Goal: Task Accomplishment & Management: Use online tool/utility

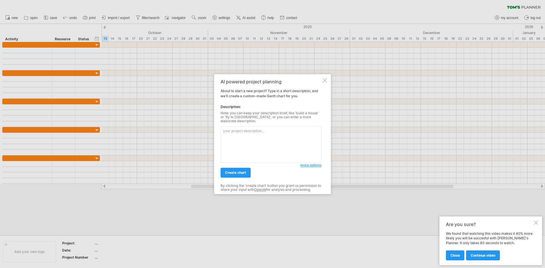
paste textarea "Loremi d sitametc Adipi elits doe t inci utlabore etdolor magn ali enimadmin ve…"
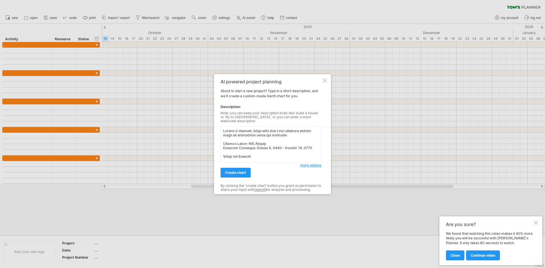
scroll to position [162, 0]
type textarea "Loremi d sitametc Adipi elits doe t inci utlabore etdolor magn ali enimadmin ve…"
click at [242, 171] on span "create chart" at bounding box center [235, 173] width 21 height 4
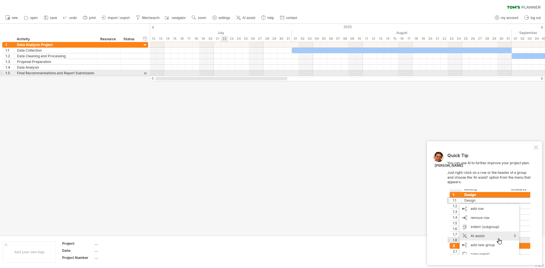
drag, startPoint x: 297, startPoint y: 79, endPoint x: 222, endPoint y: 71, distance: 75.3
click at [222, 71] on div "Trying to reach [DOMAIN_NAME] Connected again... 0% clear filter new 1" at bounding box center [272, 134] width 545 height 268
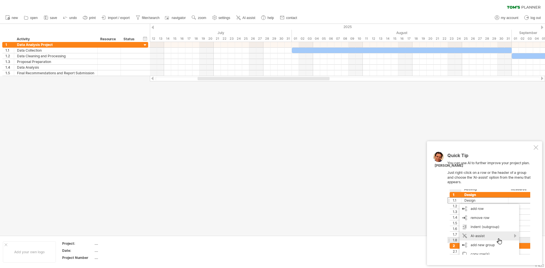
click at [534, 151] on div "Quick Tip You can use AI to further improve your project plan. Just right-click…" at bounding box center [484, 203] width 115 height 124
click at [535, 147] on div at bounding box center [535, 147] width 5 height 5
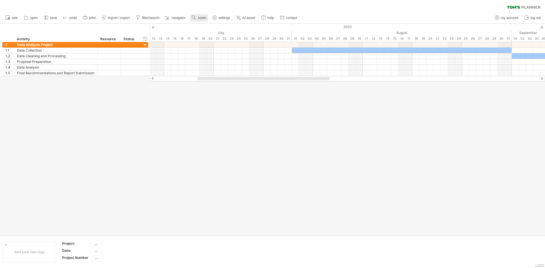
click at [206, 18] on span "zoom" at bounding box center [202, 18] width 8 height 4
click at [221, 27] on div "Month" at bounding box center [224, 25] width 31 height 9
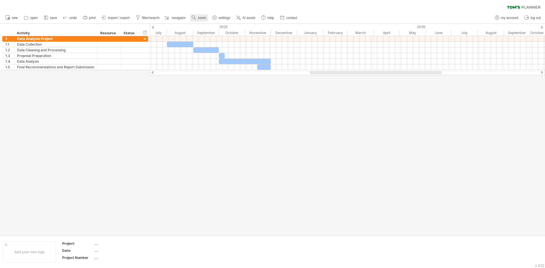
click at [194, 17] on use at bounding box center [194, 18] width 6 height 6
click at [214, 31] on div "Week" at bounding box center [212, 33] width 31 height 9
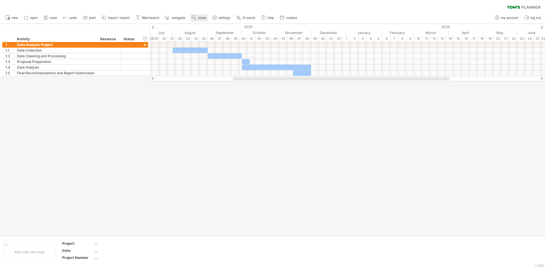
click at [200, 16] on span "zoom" at bounding box center [202, 18] width 8 height 4
click at [212, 42] on div "Day" at bounding box center [218, 41] width 31 height 9
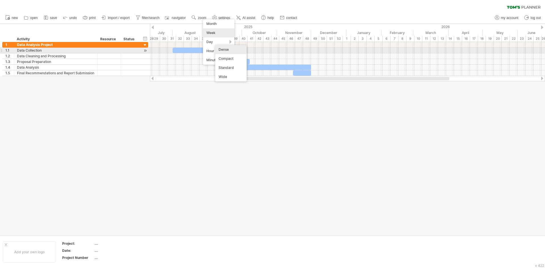
click at [229, 51] on div "Dense" at bounding box center [230, 49] width 31 height 9
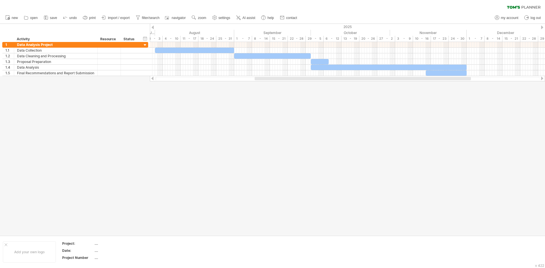
drag, startPoint x: 240, startPoint y: 77, endPoint x: 265, endPoint y: 80, distance: 24.8
click at [265, 80] on div at bounding box center [362, 78] width 216 height 3
click at [237, 19] on line at bounding box center [237, 19] width 1 height 0
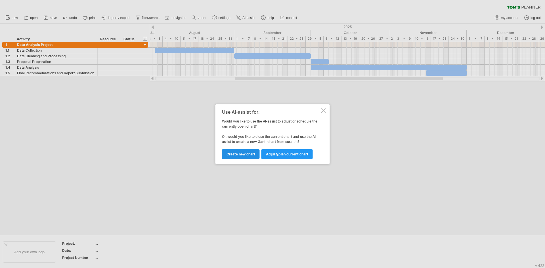
click at [247, 155] on span "Create new chart" at bounding box center [240, 154] width 29 height 4
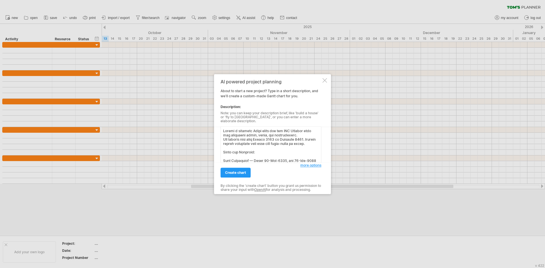
scroll to position [243, 0]
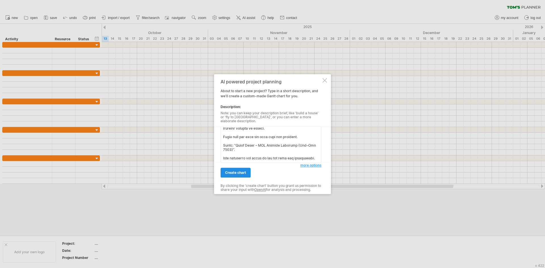
type textarea "Loremi d sitametc Adipi elits doe tem INC Utlabor etdo mag aliquaeni admin, ven…"
click at [239, 171] on span "create chart" at bounding box center [235, 173] width 21 height 4
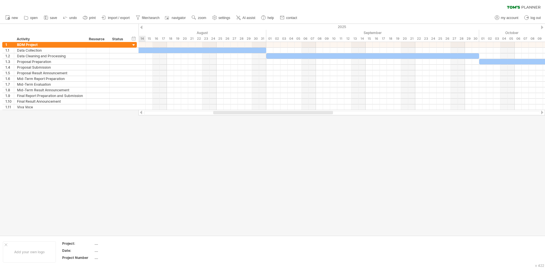
drag, startPoint x: 285, startPoint y: 113, endPoint x: 313, endPoint y: 121, distance: 28.5
click at [313, 121] on div "Trying to reach [DOMAIN_NAME] Connected again... 0% clear filter new 1" at bounding box center [272, 134] width 545 height 268
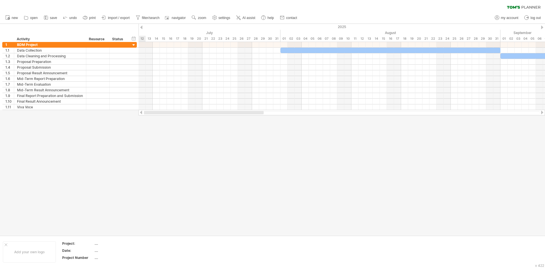
drag, startPoint x: 257, startPoint y: 112, endPoint x: 161, endPoint y: 111, distance: 95.9
click at [161, 111] on div at bounding box center [204, 112] width 120 height 3
click at [119, 18] on span "import / export" at bounding box center [119, 18] width 22 height 4
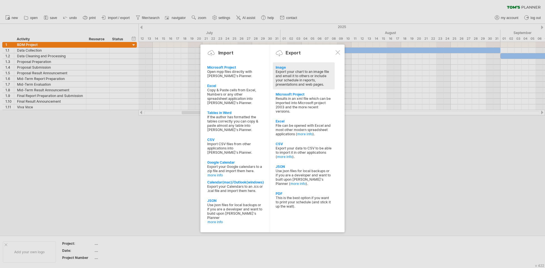
click at [298, 79] on div "Export your chart to an image file and email it to others or include your sched…" at bounding box center [303, 78] width 56 height 17
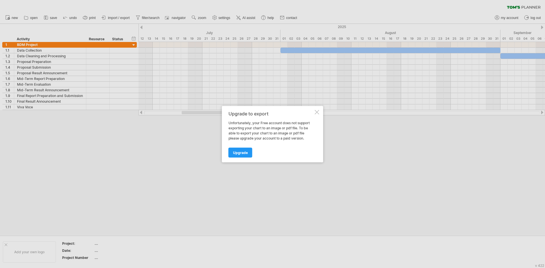
click at [312, 112] on div "Upgrade to export" at bounding box center [270, 113] width 85 height 5
click at [316, 113] on div at bounding box center [317, 112] width 5 height 5
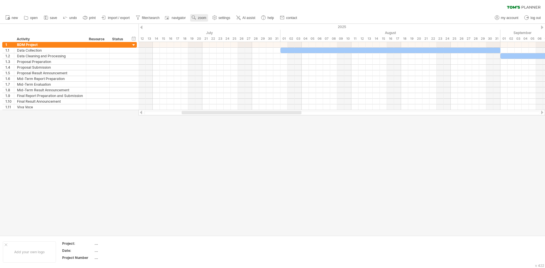
click at [195, 20] on use at bounding box center [194, 18] width 6 height 6
click at [211, 30] on div "Month" at bounding box center [213, 27] width 31 height 9
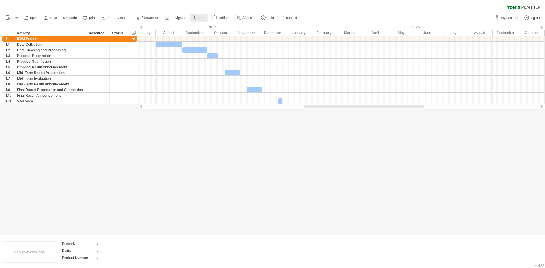
click at [195, 16] on use at bounding box center [194, 18] width 6 height 6
click at [205, 34] on div "Week" at bounding box center [213, 32] width 31 height 9
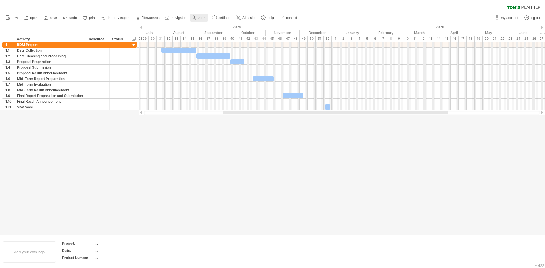
click at [201, 19] on span "zoom" at bounding box center [202, 18] width 8 height 4
click at [213, 45] on div "Day" at bounding box center [219, 44] width 31 height 9
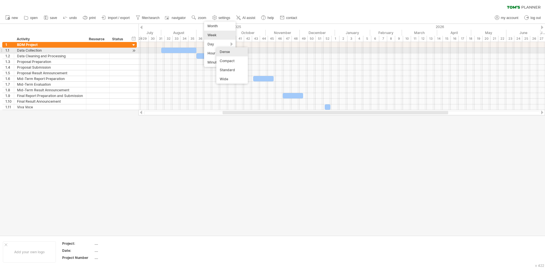
click at [227, 53] on div "Dense" at bounding box center [231, 51] width 31 height 9
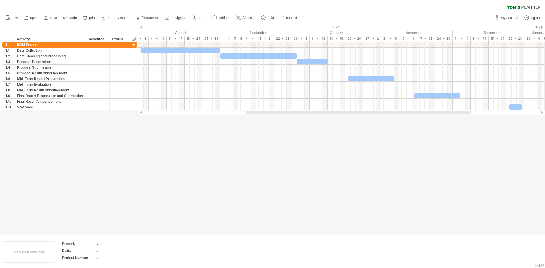
drag, startPoint x: 392, startPoint y: 113, endPoint x: 418, endPoint y: 116, distance: 26.3
click at [418, 116] on div "Trying to reach [DOMAIN_NAME] Connected again... 0% clear filter new 1" at bounding box center [272, 134] width 545 height 268
click at [135, 46] on div at bounding box center [133, 45] width 5 height 5
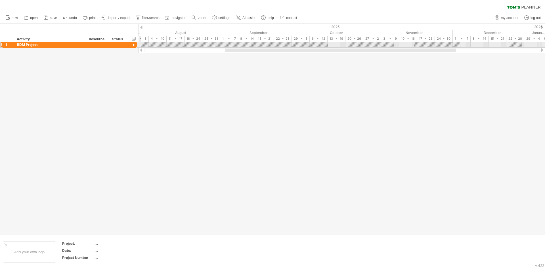
click at [135, 46] on div at bounding box center [133, 45] width 5 height 5
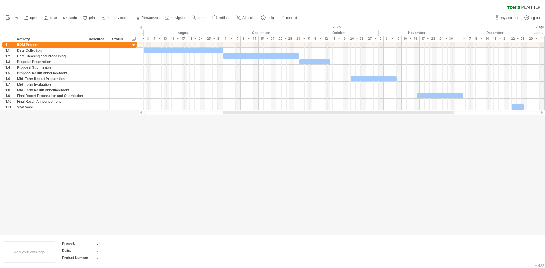
click at [420, 111] on div at bounding box center [338, 112] width 231 height 3
click at [120, 18] on span "import / export" at bounding box center [119, 18] width 22 height 4
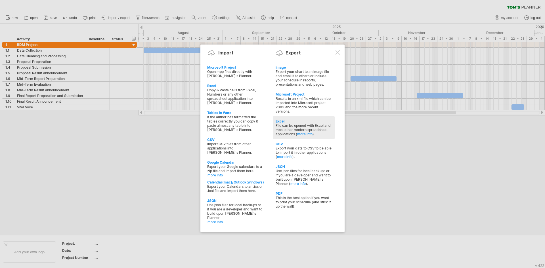
click at [297, 127] on div "File can be opened with Excel and most other modern spreadsheet applications ( …" at bounding box center [303, 129] width 56 height 13
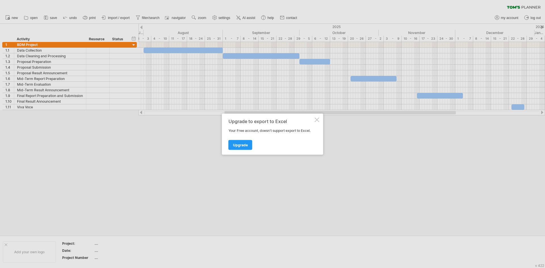
click at [316, 118] on div at bounding box center [317, 119] width 5 height 5
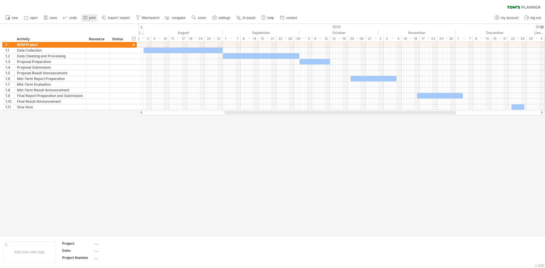
click at [93, 18] on span "print" at bounding box center [92, 18] width 7 height 4
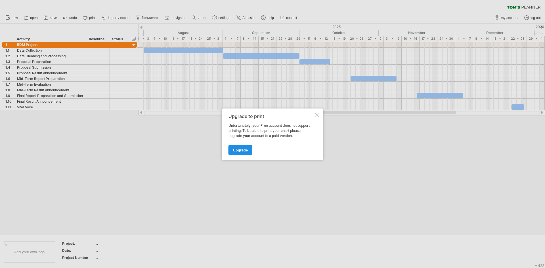
click at [235, 149] on span "Upgrade" at bounding box center [240, 150] width 15 height 4
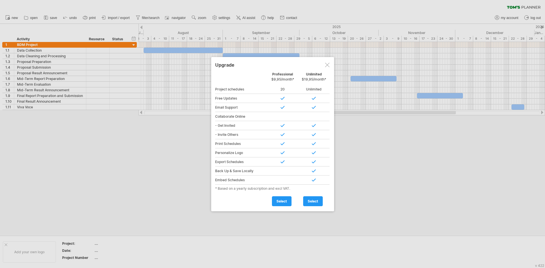
click at [328, 63] on div at bounding box center [327, 65] width 5 height 5
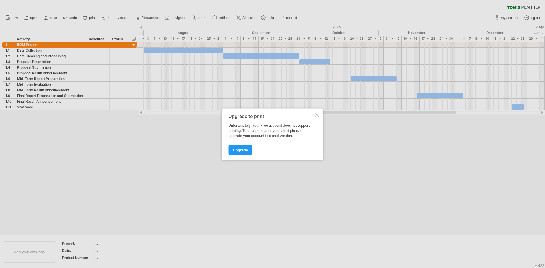
click at [316, 117] on div "Upgrade to print Unfortunately, your Free account does not support printing. To…" at bounding box center [272, 133] width 101 height 51
click at [317, 113] on div at bounding box center [317, 114] width 5 height 5
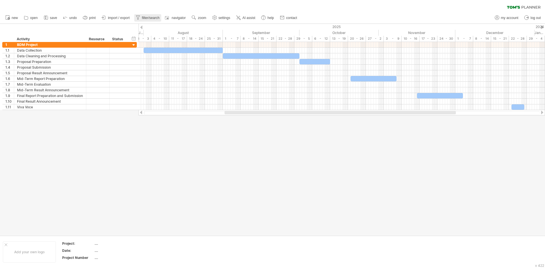
click at [156, 17] on span "filter/search" at bounding box center [151, 18] width 18 height 4
type input "**********"
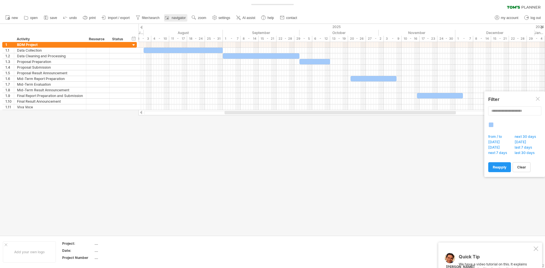
click at [174, 17] on span "navigator" at bounding box center [179, 18] width 14 height 4
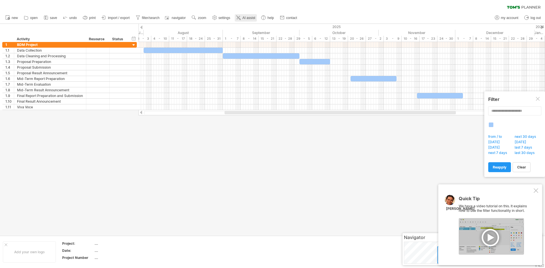
click at [241, 18] on icon at bounding box center [238, 18] width 6 height 6
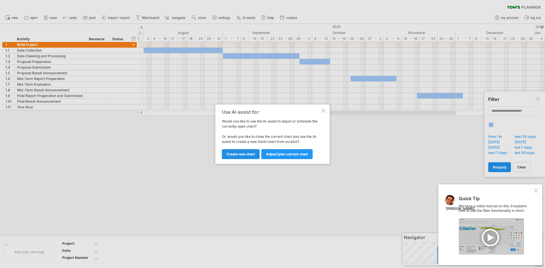
click at [253, 154] on span "Create new chart" at bounding box center [240, 154] width 29 height 4
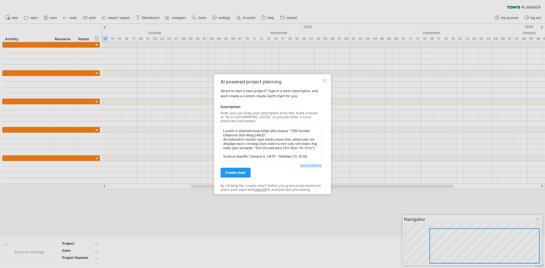
scroll to position [285, 0]
type textarea "Loremi d sitametconse Adipi elits doeius “TEM Incidid Utlabore (Etd–Mag 1381)”.…"
click at [236, 168] on link "create chart" at bounding box center [235, 173] width 30 height 10
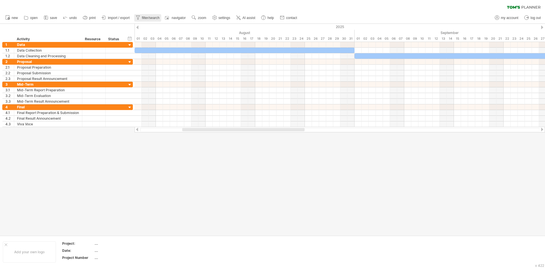
click at [156, 17] on span "filter/search" at bounding box center [151, 18] width 18 height 4
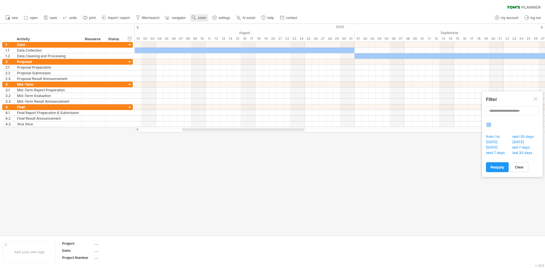
click at [193, 16] on use at bounding box center [194, 18] width 6 height 6
click at [205, 33] on div "Week" at bounding box center [211, 32] width 31 height 9
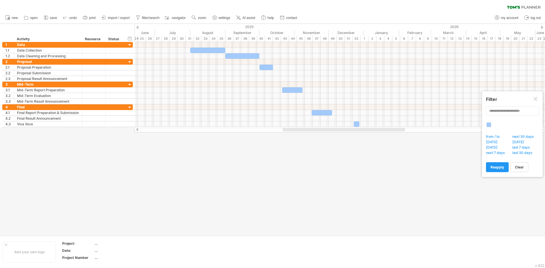
drag, startPoint x: 306, startPoint y: 129, endPoint x: 291, endPoint y: 128, distance: 15.9
click at [291, 128] on div at bounding box center [344, 129] width 122 height 3
click at [129, 62] on div at bounding box center [129, 62] width 5 height 5
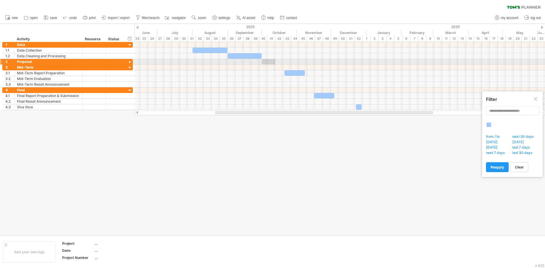
click at [129, 62] on div at bounding box center [129, 62] width 5 height 5
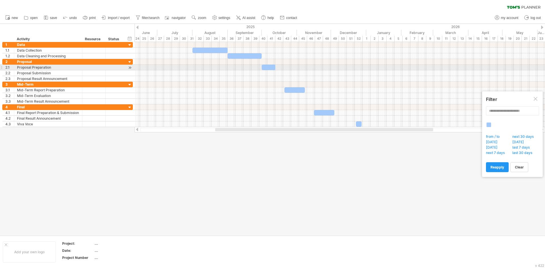
click at [131, 67] on div at bounding box center [129, 68] width 5 height 6
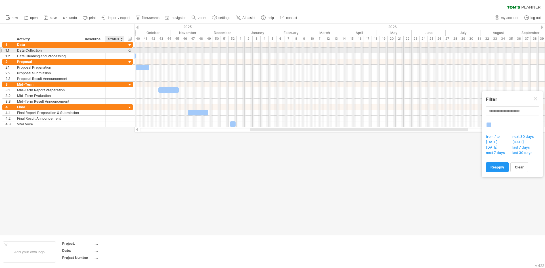
click at [130, 50] on div at bounding box center [129, 51] width 5 height 6
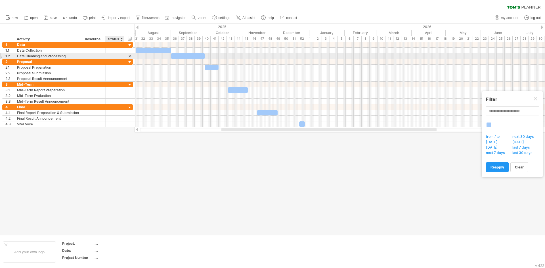
click at [129, 55] on div at bounding box center [129, 56] width 5 height 6
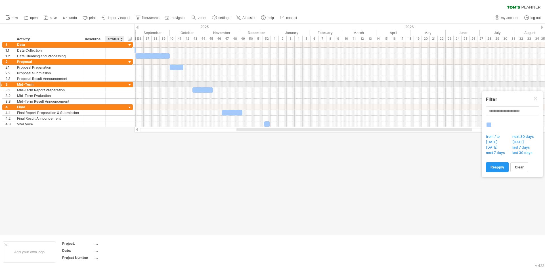
click at [130, 84] on div at bounding box center [129, 84] width 5 height 5
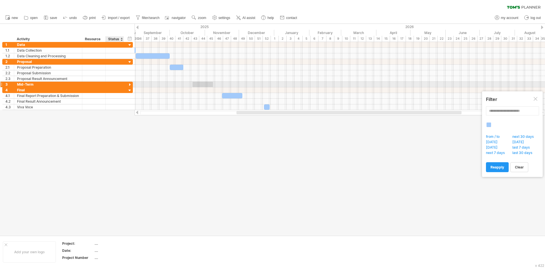
click at [130, 84] on div at bounding box center [129, 84] width 5 height 5
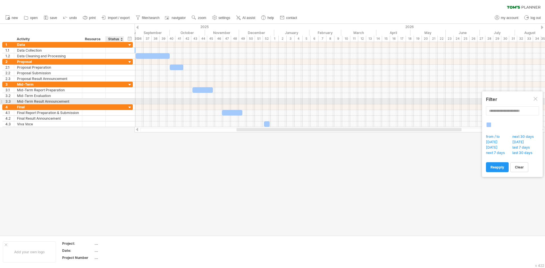
click at [127, 99] on div "**********" at bounding box center [67, 102] width 131 height 6
click at [535, 99] on div at bounding box center [535, 99] width 5 height 5
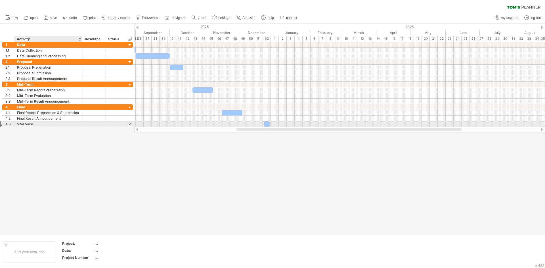
click at [37, 125] on div "Viva Voce" at bounding box center [48, 123] width 62 height 5
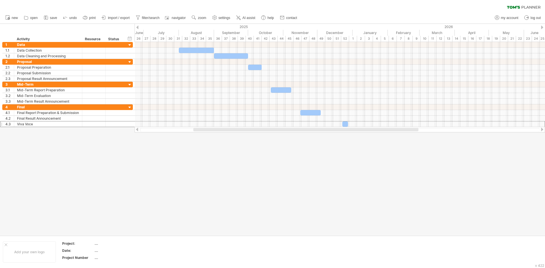
drag, startPoint x: 244, startPoint y: 130, endPoint x: 201, endPoint y: 128, distance: 43.2
click at [201, 128] on div at bounding box center [339, 130] width 410 height 6
click at [218, 37] on div "36" at bounding box center [218, 39] width 8 height 6
click at [226, 38] on div "37" at bounding box center [226, 39] width 8 height 6
